Goal: Task Accomplishment & Management: Manage account settings

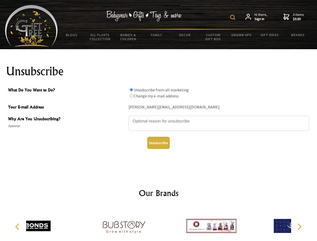
click at [233, 17] on img at bounding box center [232, 17] width 5 height 5
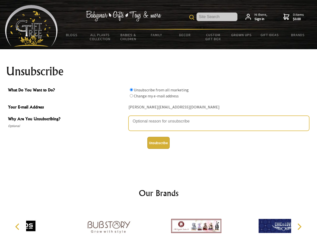
click at [158, 117] on textarea "Why Are You Unsubscribing?" at bounding box center [218, 123] width 181 height 15
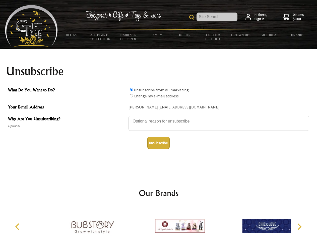
click at [131, 90] on input "What Do You Want to Do?" at bounding box center [131, 89] width 3 height 3
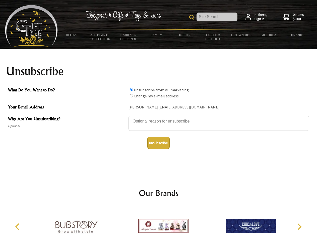
click at [131, 96] on input "What Do You Want to Do?" at bounding box center [131, 95] width 3 height 3
radio input "true"
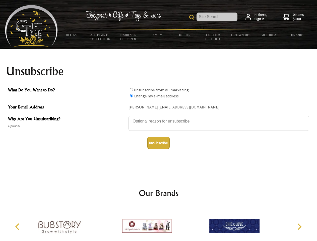
click at [158, 143] on button "Unsubscribe" at bounding box center [158, 143] width 22 height 12
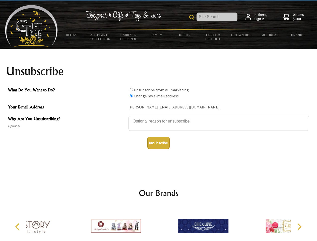
click at [158, 224] on div at bounding box center [115, 226] width 87 height 39
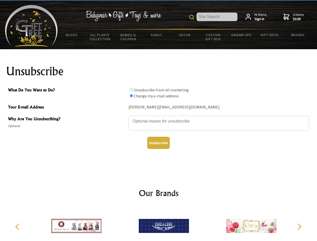
click at [18, 226] on icon "Previous" at bounding box center [18, 226] width 7 height 7
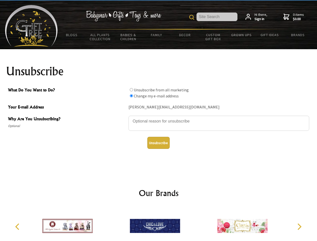
click at [299, 226] on icon "Next" at bounding box center [298, 226] width 7 height 7
